Goal: Information Seeking & Learning: Understand process/instructions

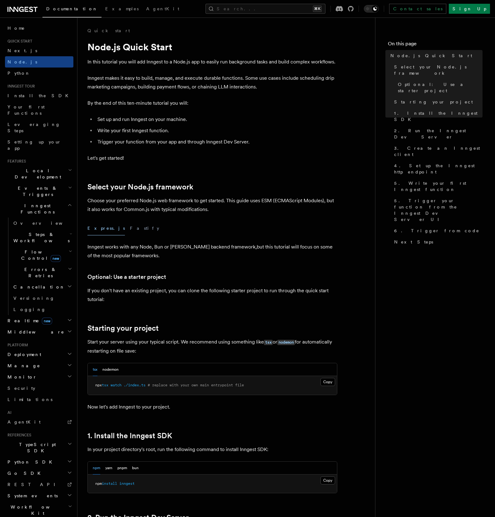
click at [185, 76] on p "Inngest makes it easy to build, manage, and execute durable functions. Some use…" at bounding box center [212, 82] width 250 height 17
click at [32, 249] on span "Flow Control new" at bounding box center [40, 255] width 58 height 12
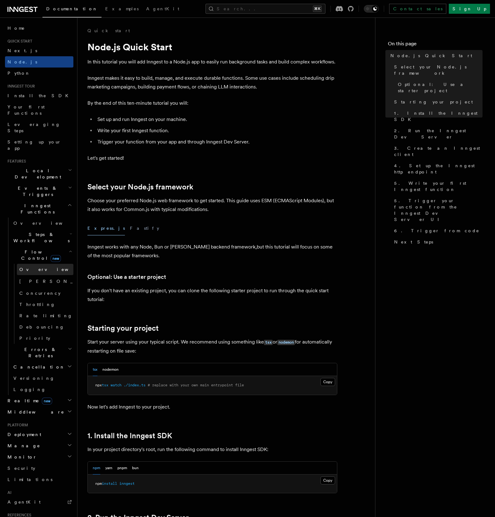
click at [34, 267] on span "Overview" at bounding box center [51, 269] width 64 height 5
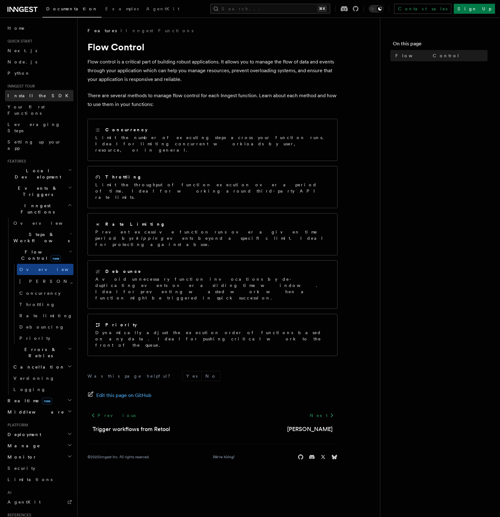
click at [27, 93] on span "Install the SDK" at bounding box center [39, 95] width 65 height 5
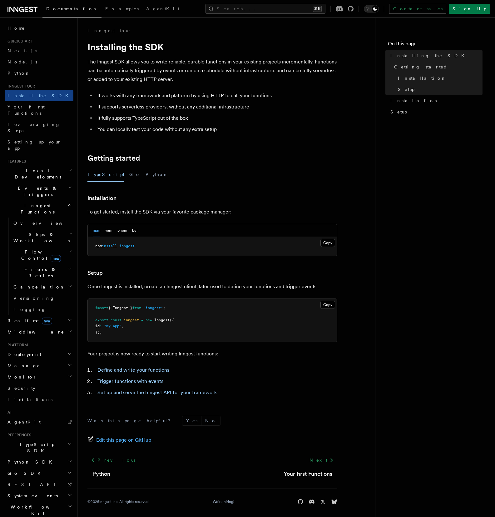
click at [168, 67] on p "The Inngest SDK allows you to write reliable, durable functions in your existin…" at bounding box center [212, 70] width 250 height 26
click at [178, 62] on p "The Inngest SDK allows you to write reliable, durable functions in your existin…" at bounding box center [212, 70] width 250 height 26
click at [176, 68] on p "The Inngest SDK allows you to write reliable, durable functions in your existin…" at bounding box center [212, 70] width 250 height 26
